Goal: Transaction & Acquisition: Purchase product/service

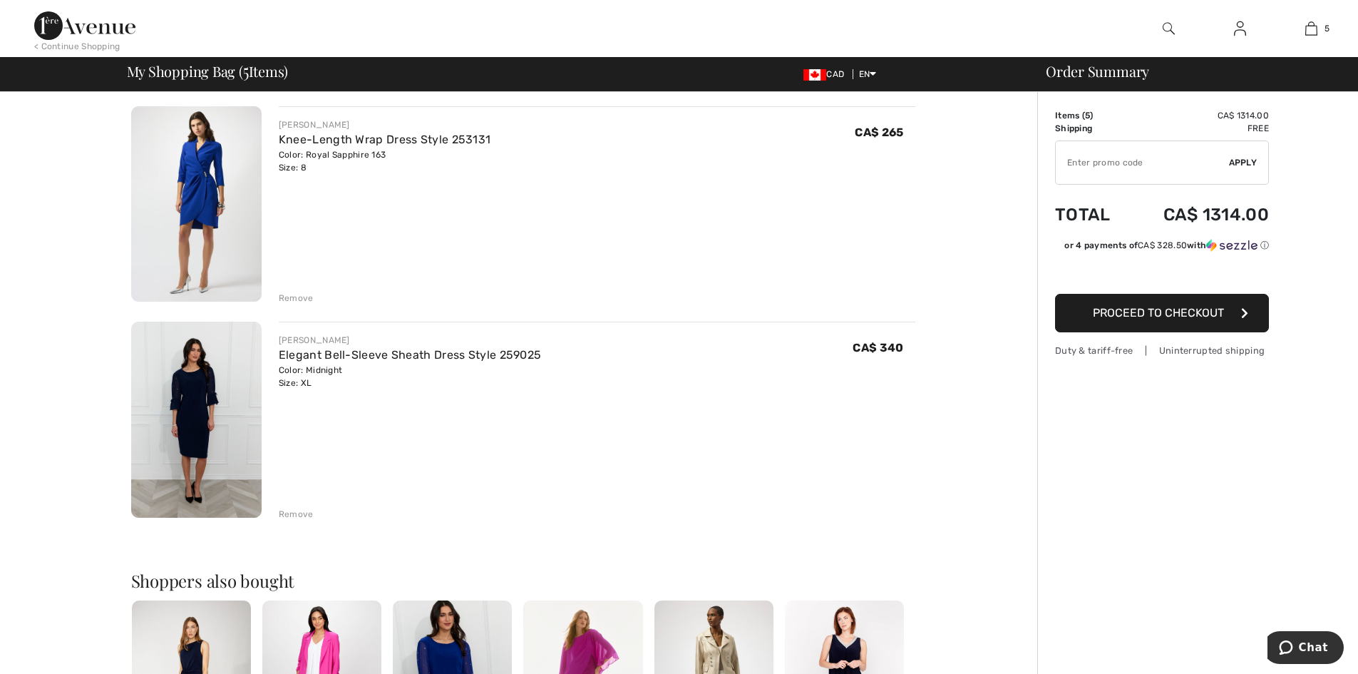
scroll to position [856, 0]
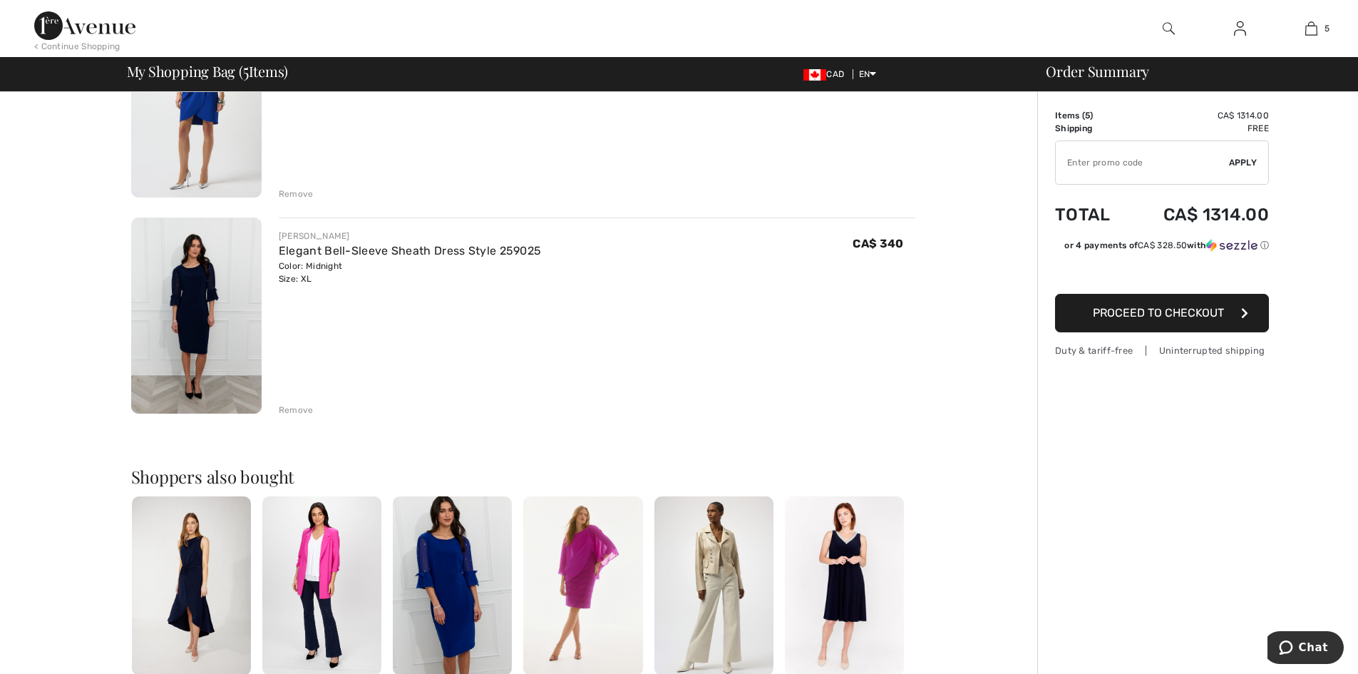
click at [188, 330] on img at bounding box center [196, 315] width 130 height 196
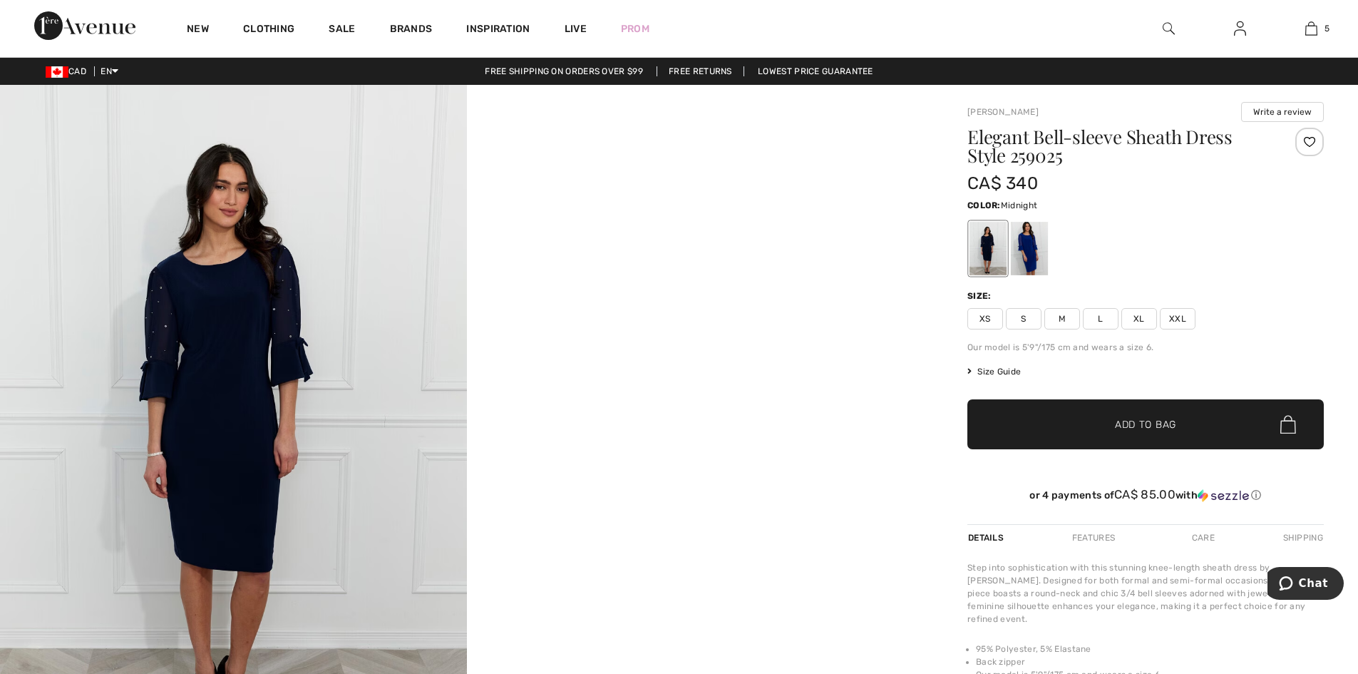
click at [1135, 319] on span "XL" at bounding box center [1140, 318] width 36 height 21
click at [1176, 425] on span "Add to Bag" at bounding box center [1145, 424] width 61 height 15
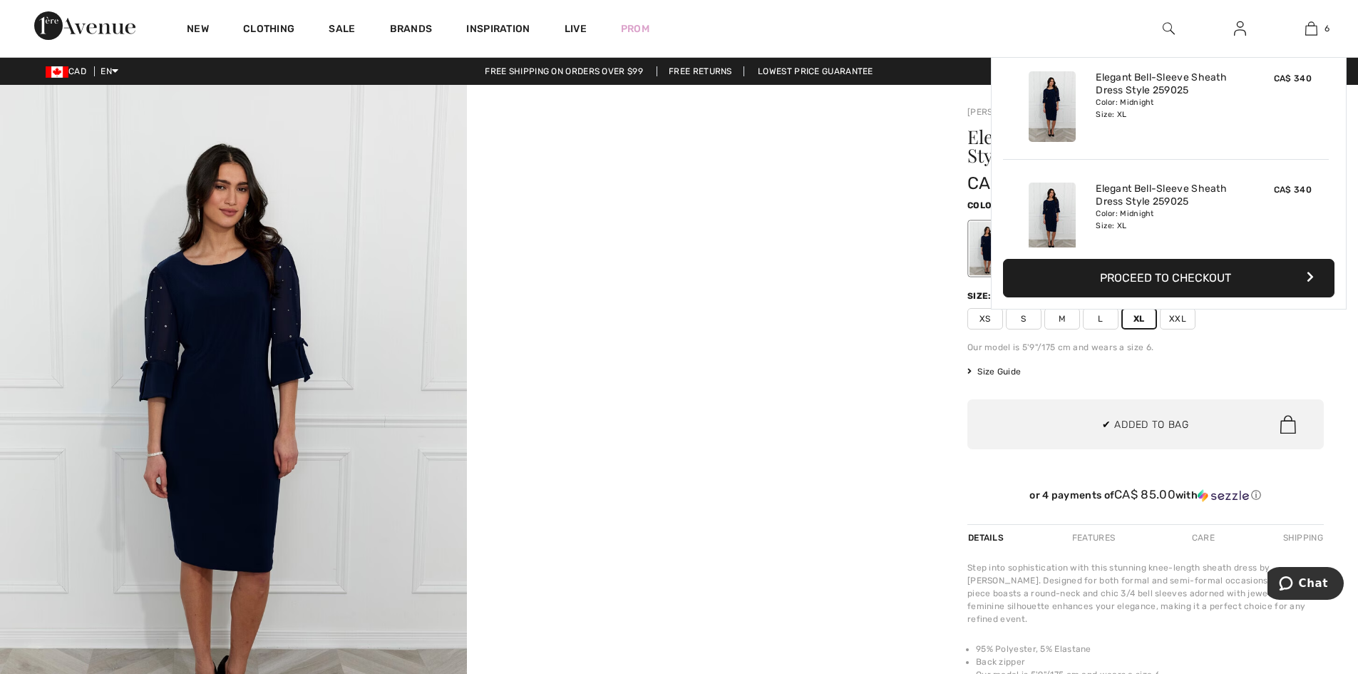
scroll to position [489, 0]
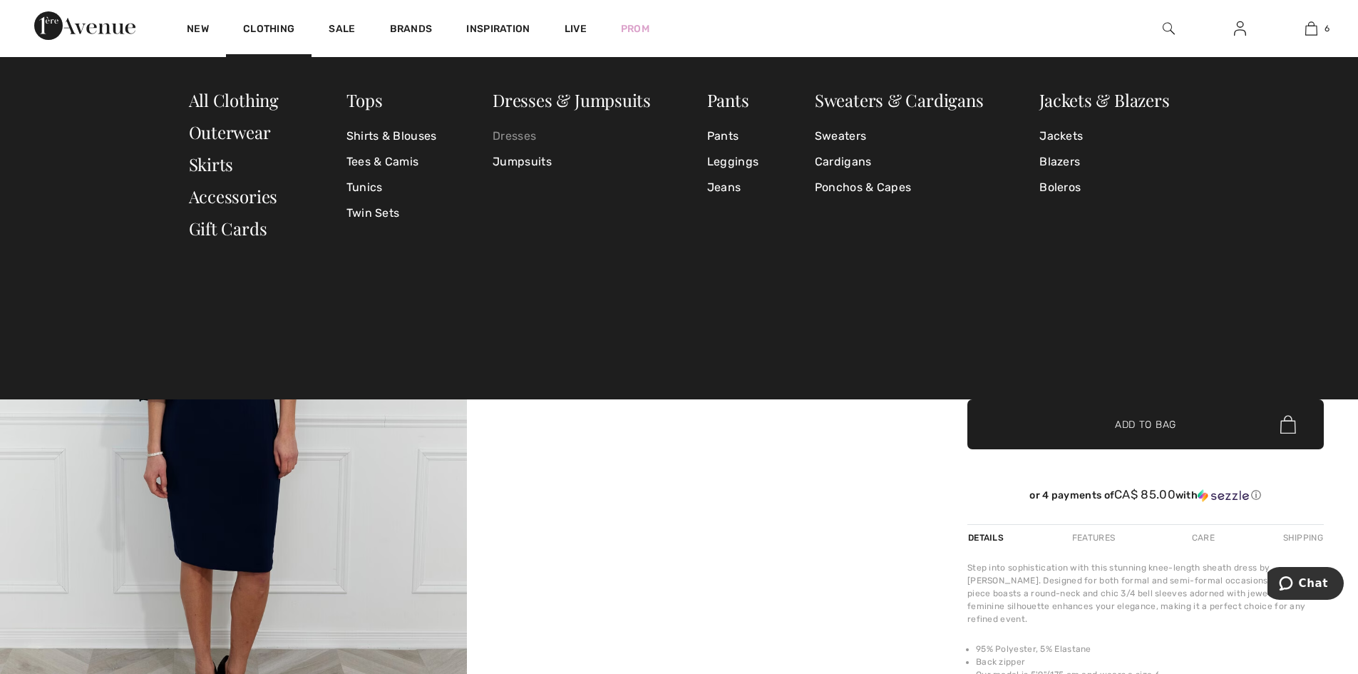
click at [506, 128] on link "Dresses" at bounding box center [572, 136] width 158 height 26
click at [514, 137] on link "Dresses" at bounding box center [572, 136] width 158 height 26
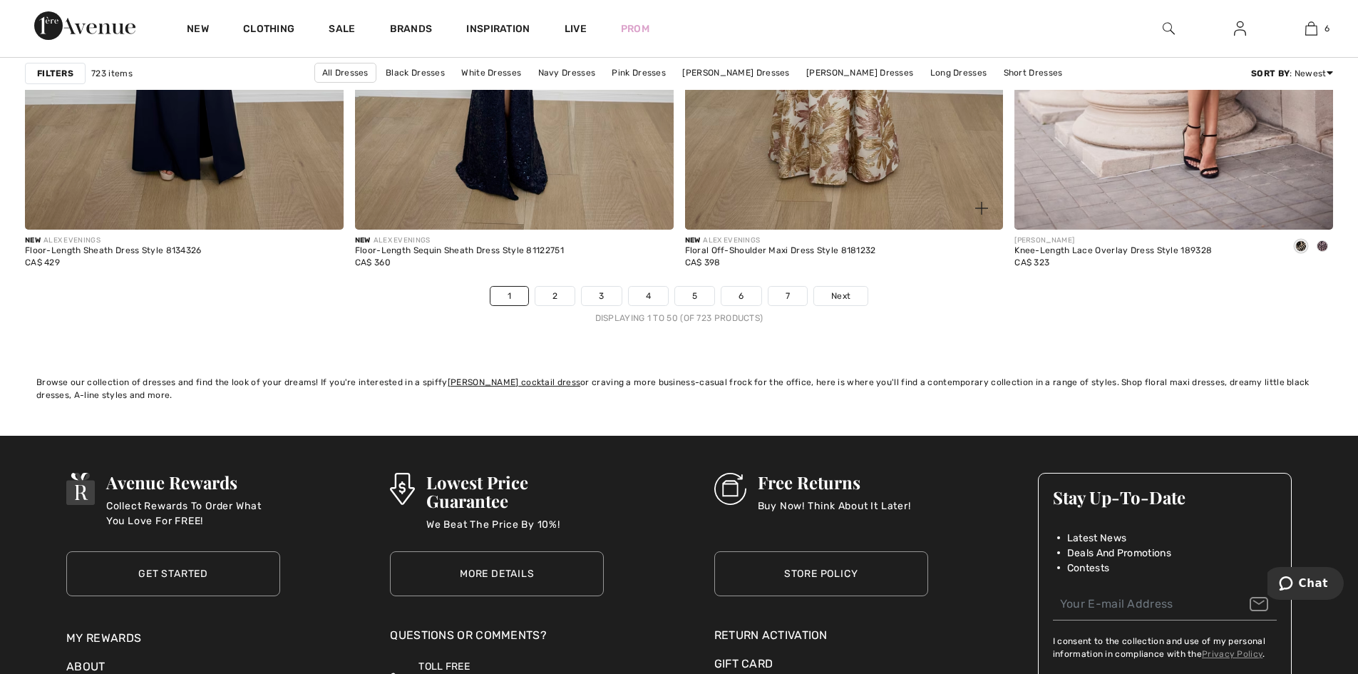
scroll to position [7986, 0]
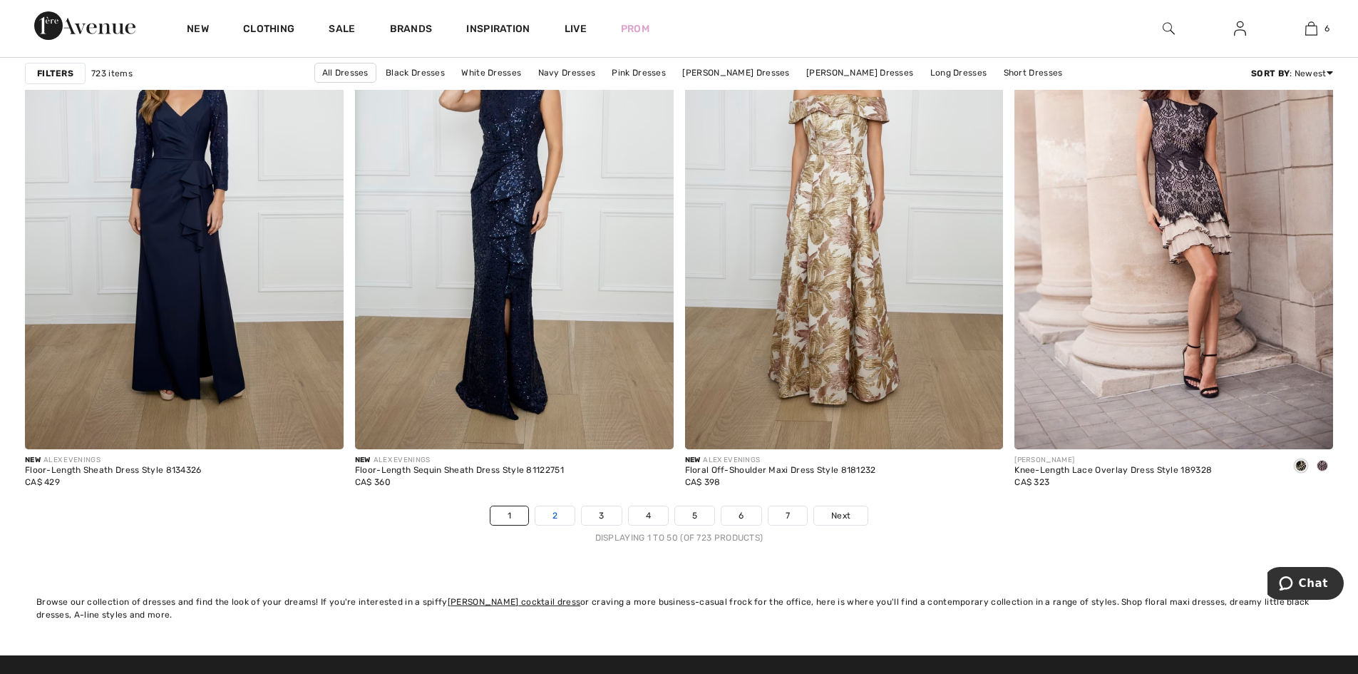
click at [555, 518] on link "2" at bounding box center [555, 515] width 39 height 19
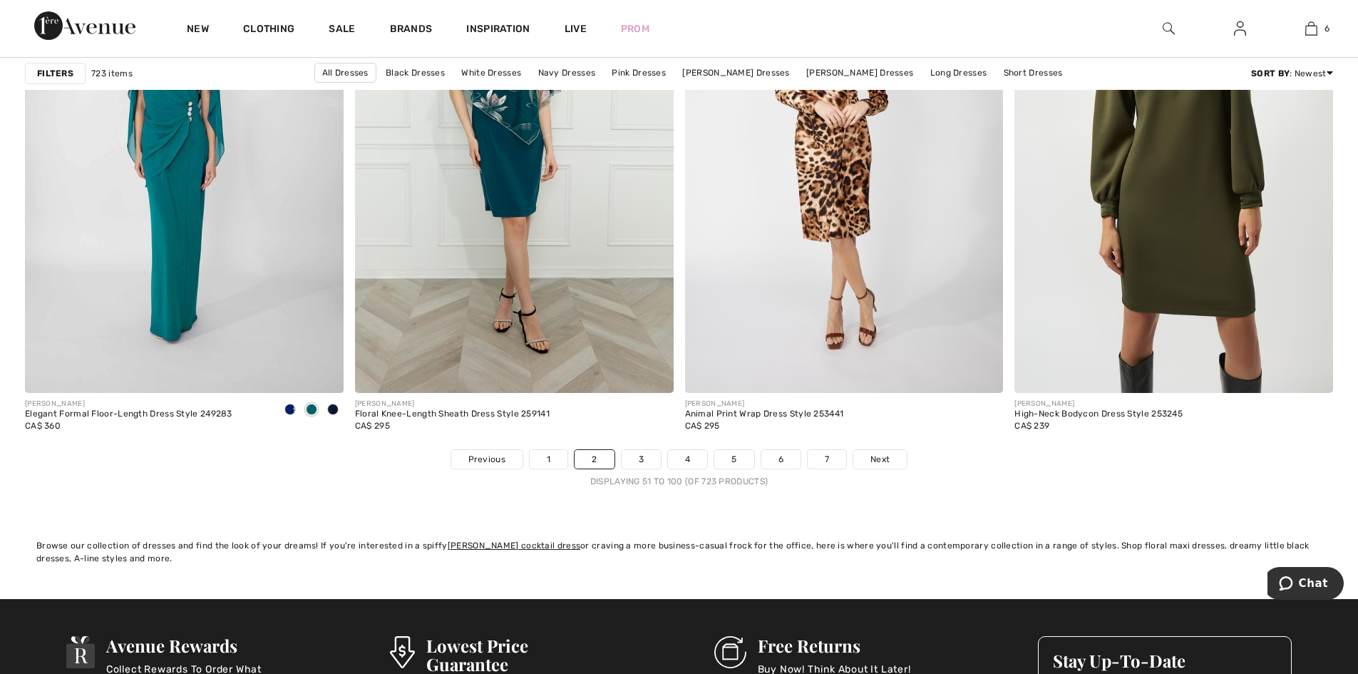
scroll to position [8200, 0]
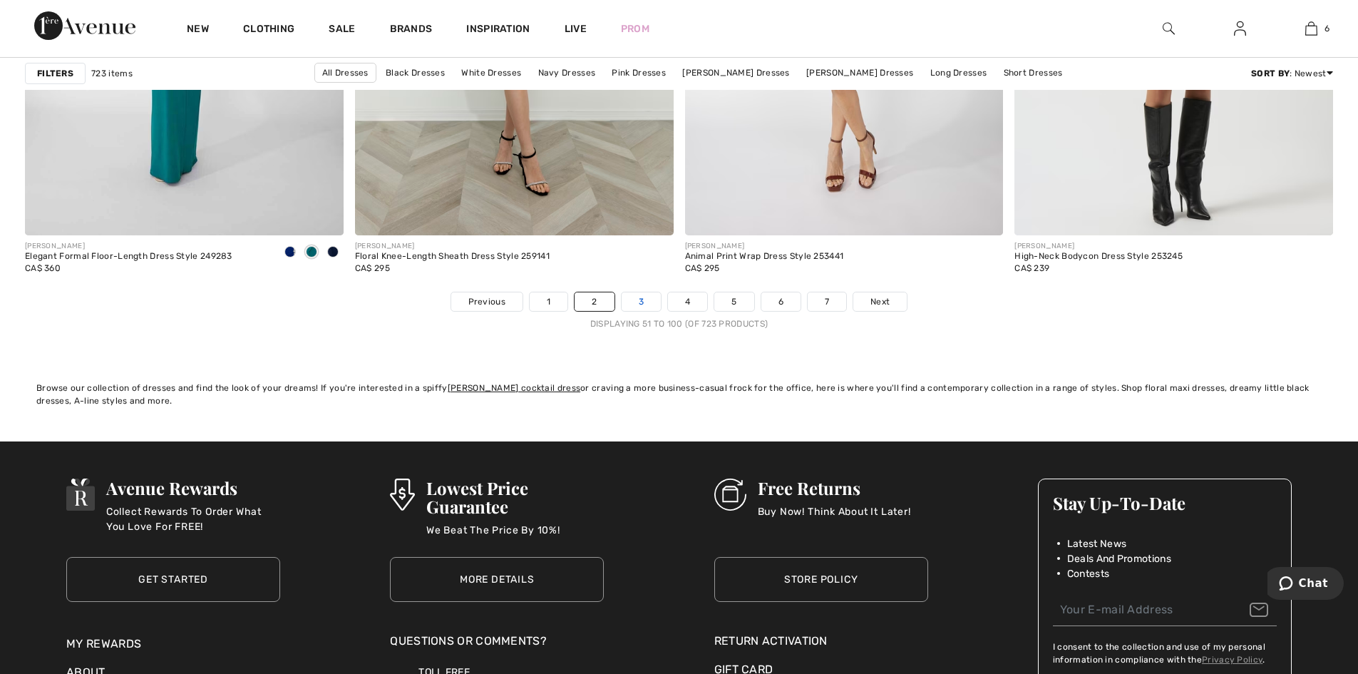
click at [640, 304] on link "3" at bounding box center [641, 301] width 39 height 19
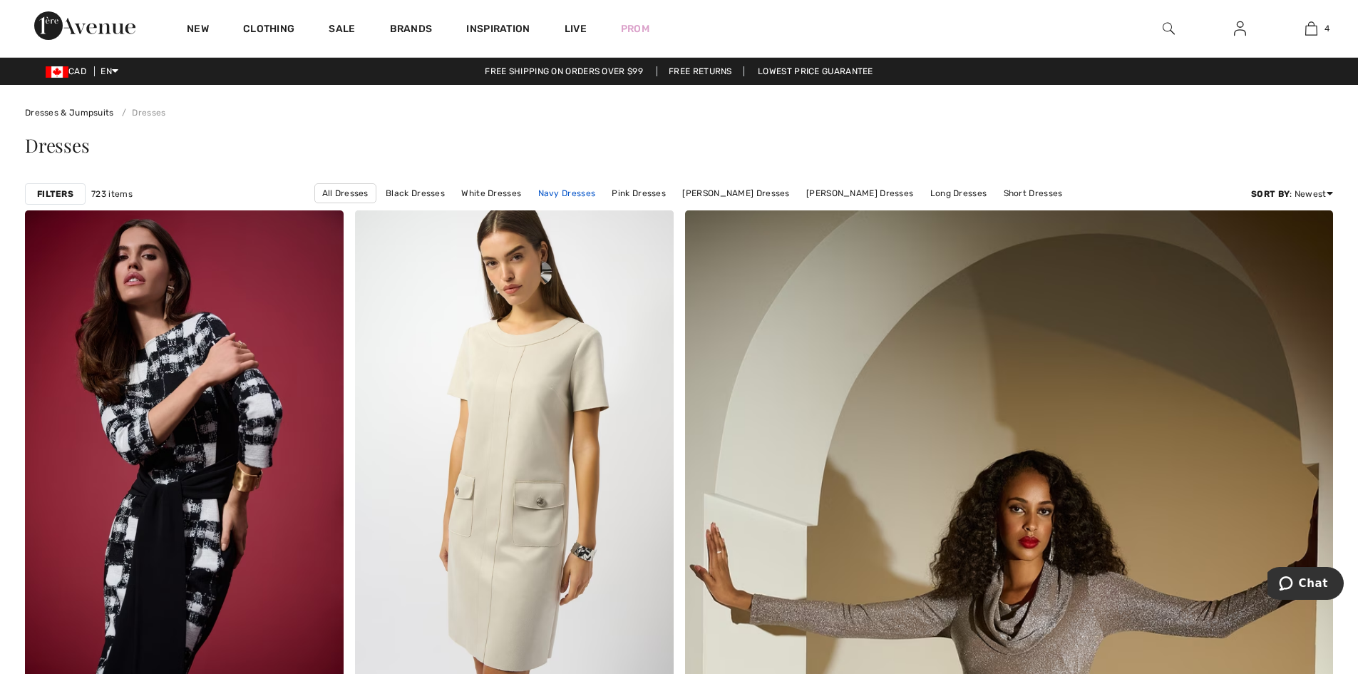
click at [586, 189] on link "Navy Dresses" at bounding box center [567, 193] width 72 height 19
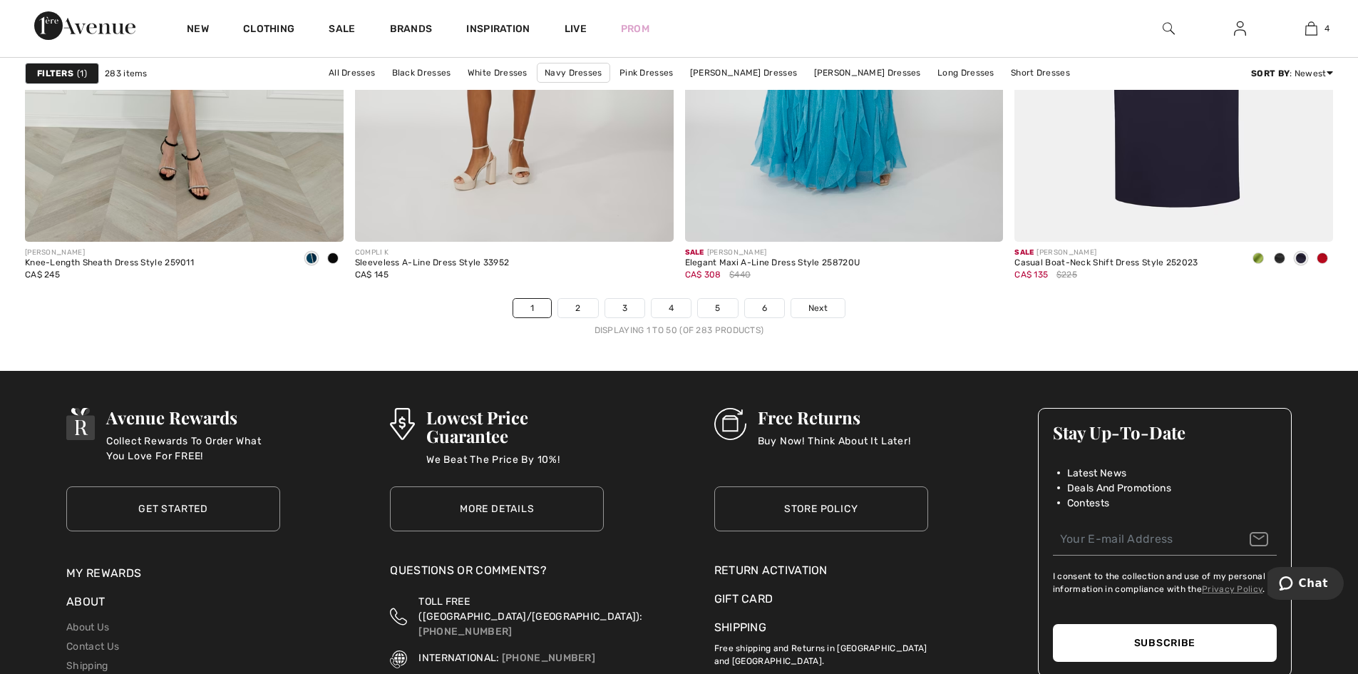
scroll to position [8272, 0]
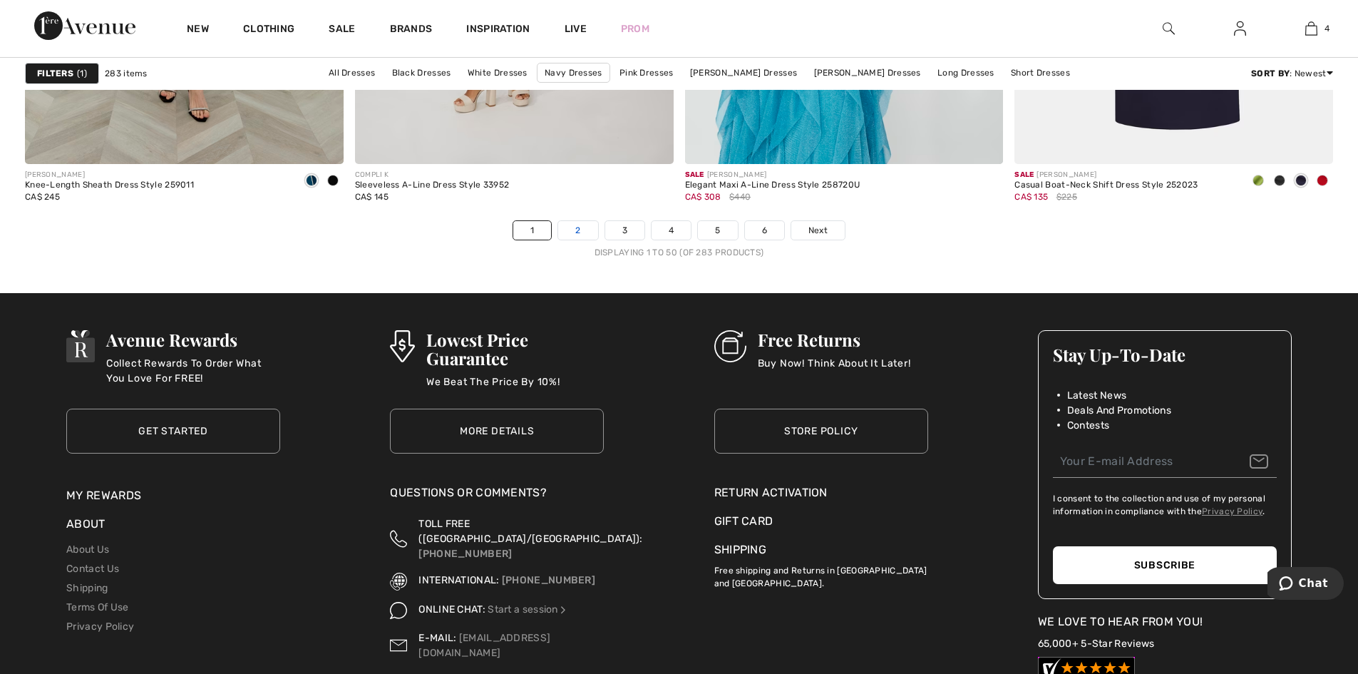
click at [577, 229] on link "2" at bounding box center [577, 230] width 39 height 19
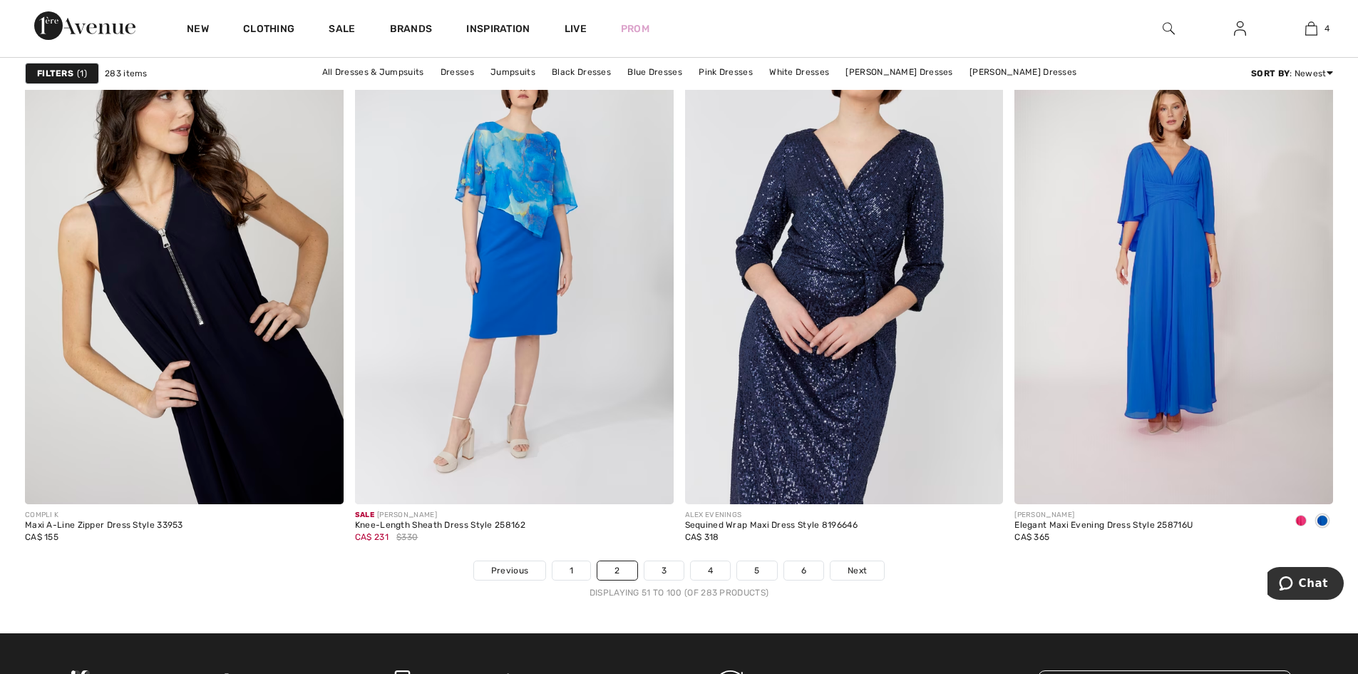
scroll to position [8058, 0]
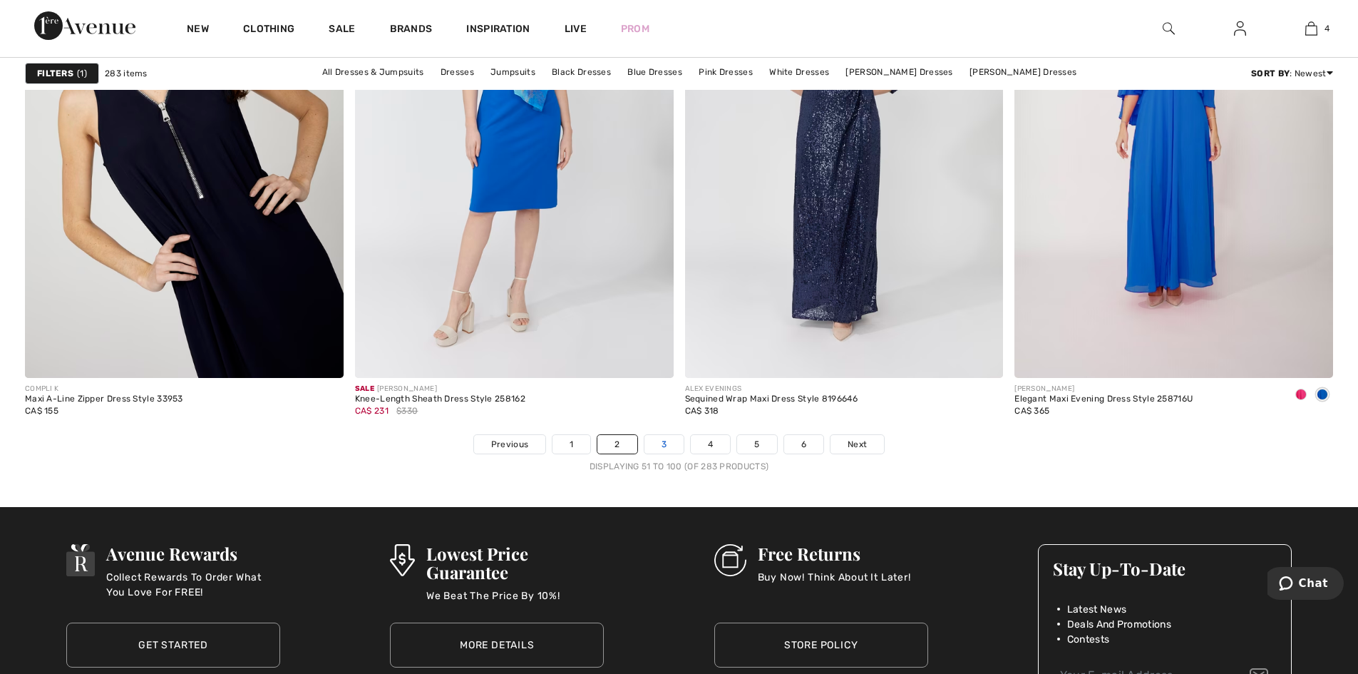
click at [672, 446] on link "3" at bounding box center [664, 444] width 39 height 19
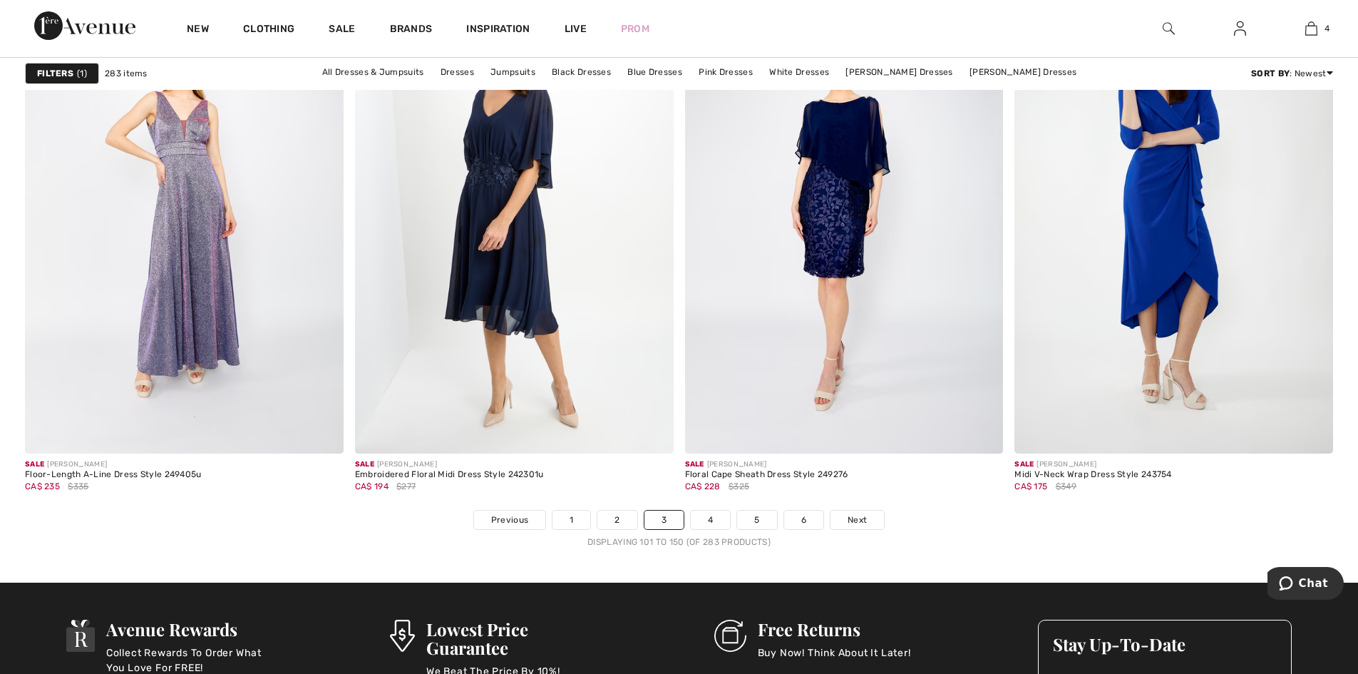
scroll to position [7986, 0]
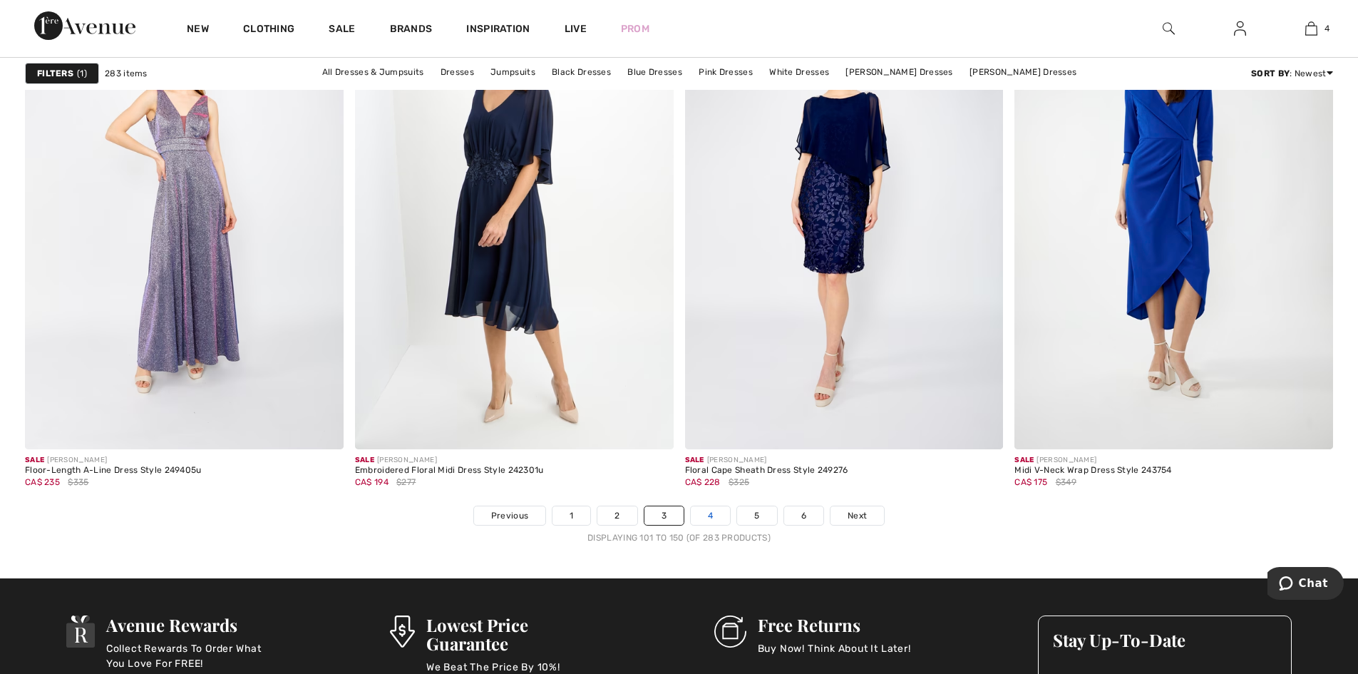
click at [702, 516] on link "4" at bounding box center [710, 515] width 39 height 19
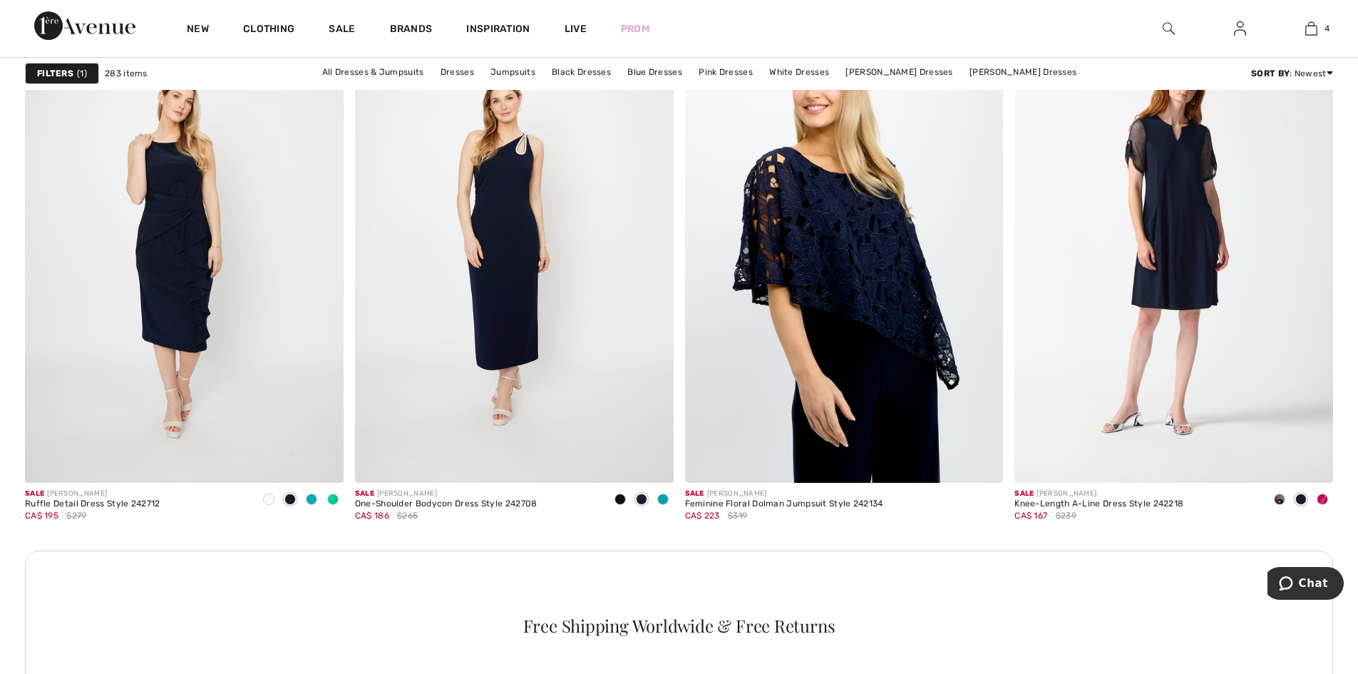
scroll to position [6204, 0]
